Goal: Task Accomplishment & Management: Use online tool/utility

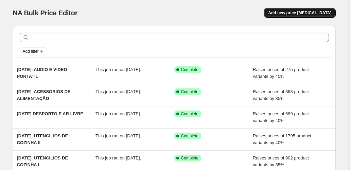
click at [319, 16] on button "Add new price [MEDICAL_DATA]" at bounding box center [299, 13] width 71 height 10
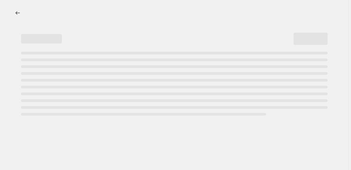
select select "percentage"
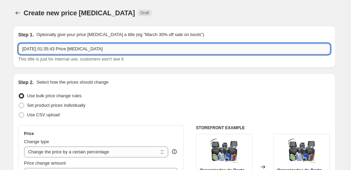
drag, startPoint x: 118, startPoint y: 50, endPoint x: 51, endPoint y: 49, distance: 67.2
click at [51, 49] on input "[DATE] 01:35:43 Price [MEDICAL_DATA]" at bounding box center [174, 48] width 312 height 11
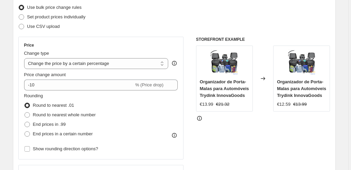
scroll to position [90, 0]
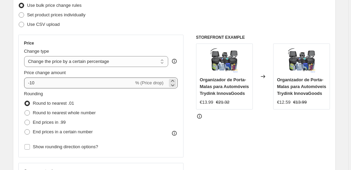
type input "[DATE], COMUNICAÇÕES MOVEL E ACESSORIOS"
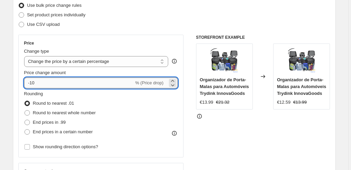
click at [62, 83] on input "-10" at bounding box center [79, 82] width 110 height 11
type input "30"
click at [20, 62] on div "Price Change type Change the price to a certain amount Change the price by a ce…" at bounding box center [100, 96] width 165 height 123
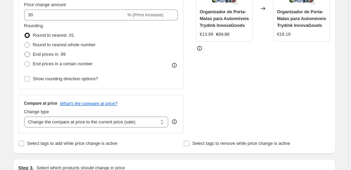
click at [65, 52] on span "End prices in .99" at bounding box center [49, 54] width 33 height 5
click at [25, 52] on input "End prices in .99" at bounding box center [24, 52] width 0 height 0
radio input "true"
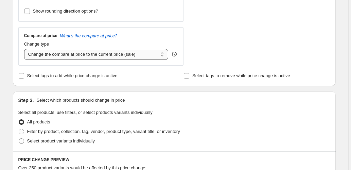
scroll to position [226, 0]
click at [166, 50] on select "Change the compare at price to the current price (sale) Change the compare at p…" at bounding box center [96, 54] width 144 height 11
select select "pp"
click at [25, 49] on select "Change the compare at price to the current price (sale) Change the compare at p…" at bounding box center [96, 54] width 144 height 11
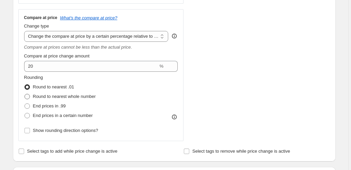
scroll to position [272, 0]
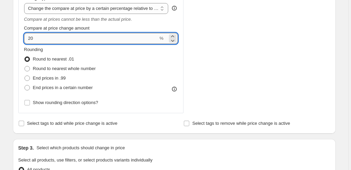
click at [75, 43] on input "20" at bounding box center [91, 38] width 134 height 11
click at [75, 42] on input "20" at bounding box center [91, 38] width 134 height 11
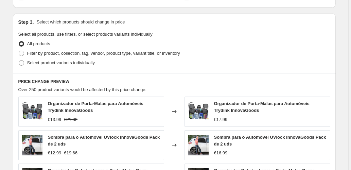
scroll to position [407, 0]
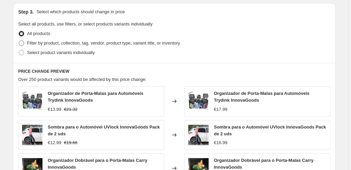
type input "75"
click at [38, 43] on span "Filter by product, collection, tag, vendor, product type, variant title, or inv…" at bounding box center [103, 42] width 153 height 5
click at [19, 41] on input "Filter by product, collection, tag, vendor, product type, variant title, or inv…" at bounding box center [19, 40] width 0 height 0
radio input "true"
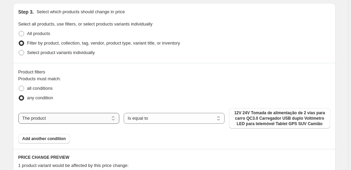
click at [101, 118] on select "The product The product's collection The product's tag The product's vendor The…" at bounding box center [68, 118] width 101 height 11
select select "collection"
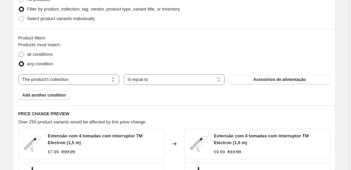
scroll to position [475, 0]
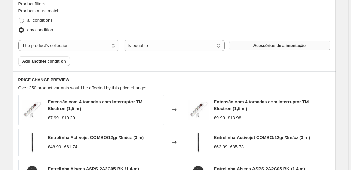
click at [233, 45] on button "Acessórios de alimentação" at bounding box center [279, 46] width 101 height 10
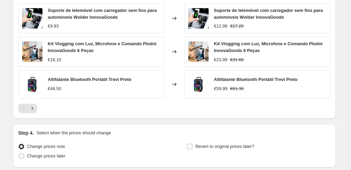
scroll to position [685, 0]
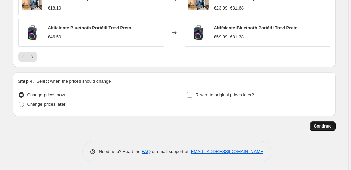
click at [319, 126] on span "Continue" at bounding box center [323, 125] width 18 height 5
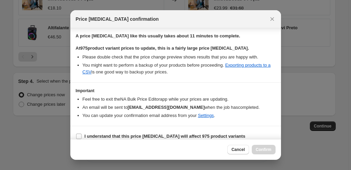
scroll to position [111, 0]
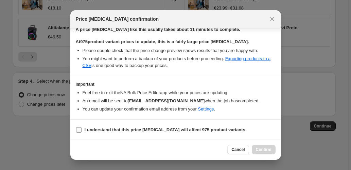
click at [93, 127] on b "I understand that this price [MEDICAL_DATA] will affect 975 product variants" at bounding box center [165, 129] width 161 height 5
click at [81, 127] on input "I understand that this price [MEDICAL_DATA] will affect 975 product variants" at bounding box center [78, 129] width 5 height 5
checkbox input "true"
click at [260, 148] on span "Confirm" at bounding box center [264, 149] width 16 height 5
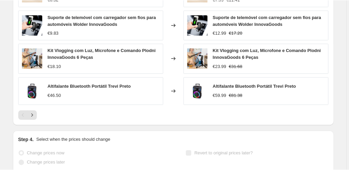
scroll to position [703, 0]
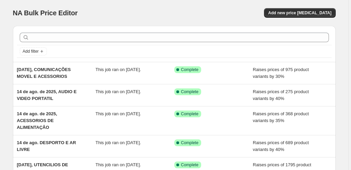
click at [300, 6] on div "NA Bulk Price Editor. This page is ready NA Bulk Price Editor Add new price cha…" at bounding box center [174, 13] width 323 height 26
click at [304, 14] on span "Add new price [MEDICAL_DATA]" at bounding box center [299, 12] width 63 height 5
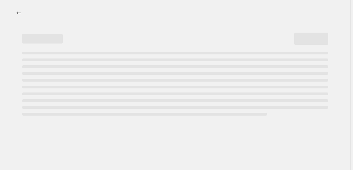
select select "percentage"
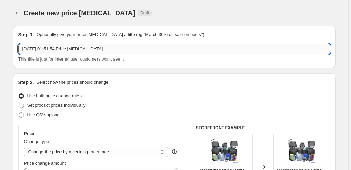
drag, startPoint x: 88, startPoint y: 46, endPoint x: 68, endPoint y: 47, distance: 19.4
click at [68, 47] on input "15/08/2025, 01:51:54 Price change job" at bounding box center [174, 48] width 312 height 11
drag, startPoint x: 120, startPoint y: 49, endPoint x: 69, endPoint y: 44, distance: 51.1
click at [69, 44] on input "15/08/2025, 01:51:54 eletronica para veiculos" at bounding box center [174, 48] width 312 height 11
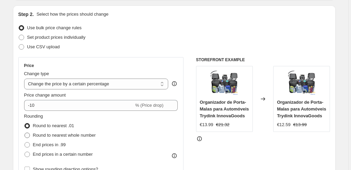
scroll to position [113, 0]
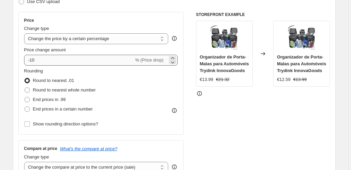
type input "15/08/2025, 01:51:54 ELETRONICA PARA VEICULOS"
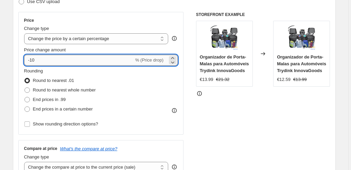
click at [25, 56] on input "-10" at bounding box center [79, 60] width 110 height 11
drag, startPoint x: 34, startPoint y: 59, endPoint x: 17, endPoint y: 59, distance: 17.0
click at [25, 59] on input "30" at bounding box center [75, 60] width 102 height 11
type input "40"
click at [42, 98] on span "End prices in .99" at bounding box center [49, 99] width 33 height 5
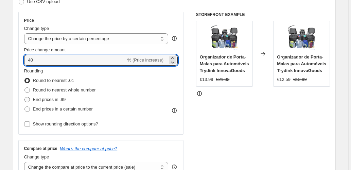
click at [25, 97] on input "End prices in .99" at bounding box center [24, 97] width 0 height 0
radio input "true"
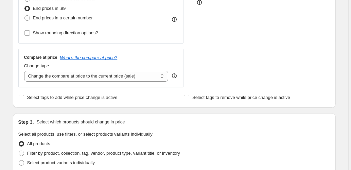
scroll to position [226, 0]
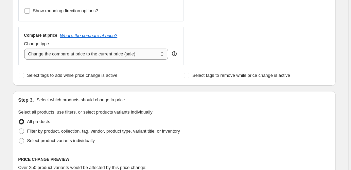
click at [67, 57] on select "Change the compare at price to the current price (sale) Change the compare at p…" at bounding box center [96, 54] width 144 height 11
select select "pp"
click at [25, 49] on select "Change the compare at price to the current price (sale) Change the compare at p…" at bounding box center [96, 54] width 144 height 11
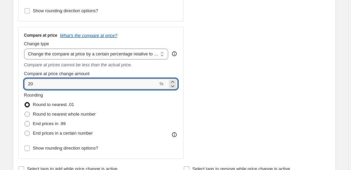
click at [7, 82] on div "Create new price change job. This page is ready Create new price change job Dra…" at bounding box center [174, 164] width 339 height 781
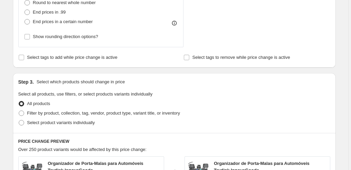
scroll to position [340, 0]
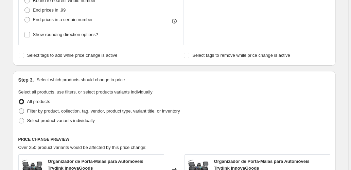
type input "70"
click at [55, 110] on span "Filter by product, collection, tag, vendor, product type, variant title, or inv…" at bounding box center [103, 110] width 153 height 5
click at [19, 109] on input "Filter by product, collection, tag, vendor, product type, variant title, or inv…" at bounding box center [19, 108] width 0 height 0
radio input "true"
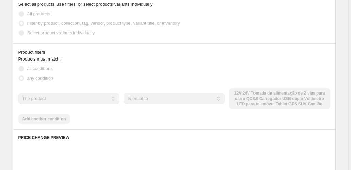
scroll to position [430, 0]
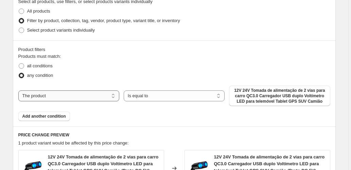
click at [108, 97] on select "The product The product's collection The product's tag The product's vendor The…" at bounding box center [68, 95] width 101 height 11
select select "collection"
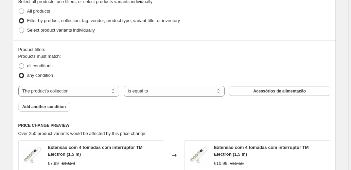
click at [251, 93] on button "Acessórios de alimentação" at bounding box center [279, 91] width 101 height 10
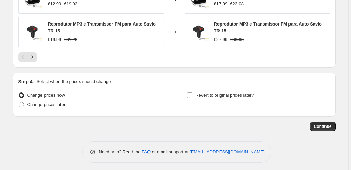
scroll to position [681, 0]
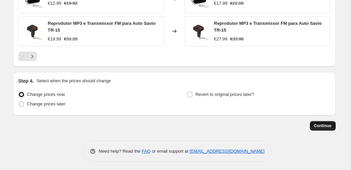
click at [318, 121] on button "Continue" at bounding box center [323, 126] width 26 height 10
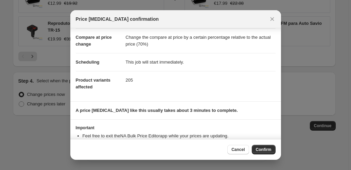
scroll to position [53, 0]
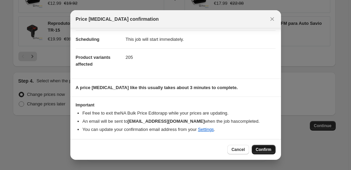
click at [264, 149] on span "Confirm" at bounding box center [264, 149] width 16 height 5
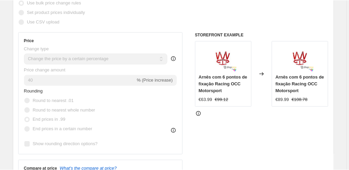
scroll to position [88, 0]
